Goal: Information Seeking & Learning: Learn about a topic

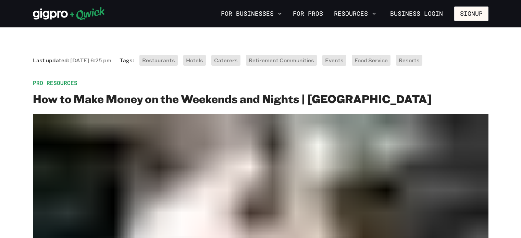
click at [128, 101] on div "Last updated: May 13 @ 6:25 pm Tags: Restaurants Hotels Caterers Retirement Com…" at bounding box center [261, 191] width 456 height 273
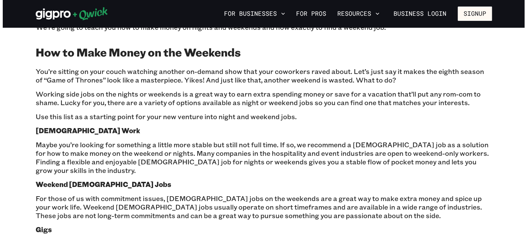
scroll to position [343, 0]
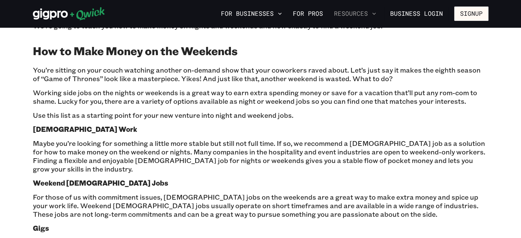
click at [378, 14] on icon "button" at bounding box center [374, 13] width 7 height 7
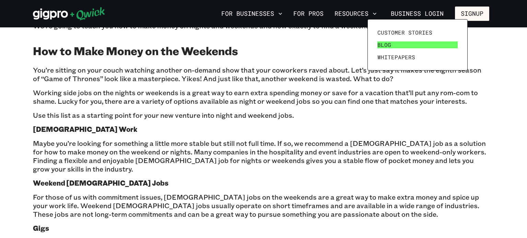
click at [382, 41] on span "Blog" at bounding box center [384, 44] width 14 height 7
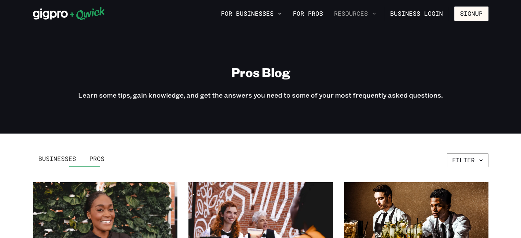
click at [378, 13] on icon "button" at bounding box center [374, 13] width 7 height 7
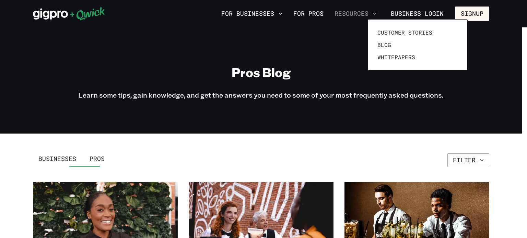
click at [399, 13] on div at bounding box center [263, 119] width 527 height 238
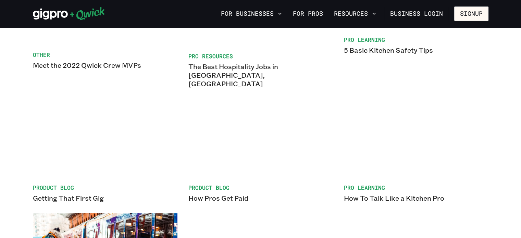
scroll to position [2683, 0]
